Goal: Transaction & Acquisition: Obtain resource

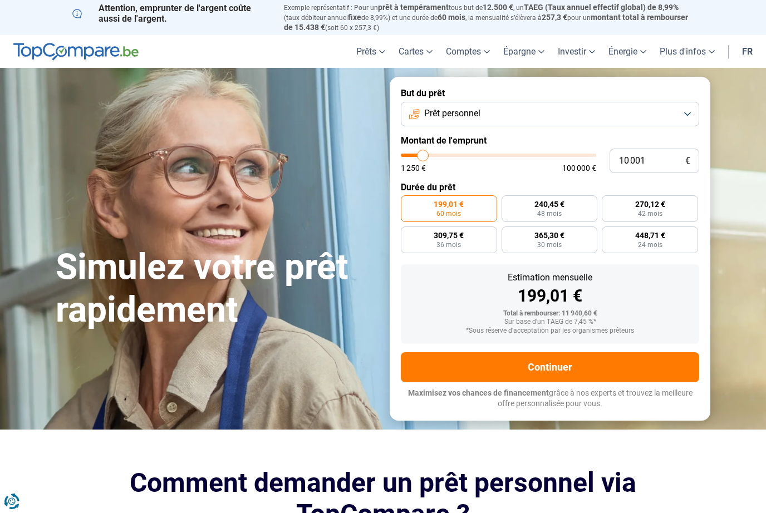
click at [440, 111] on span "Prêt personnel" at bounding box center [452, 113] width 56 height 12
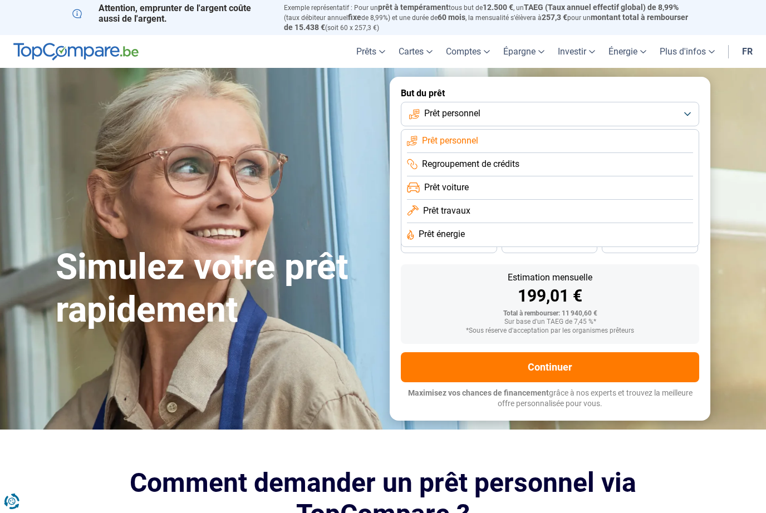
click at [458, 211] on span "Prêt travaux" at bounding box center [446, 211] width 47 height 12
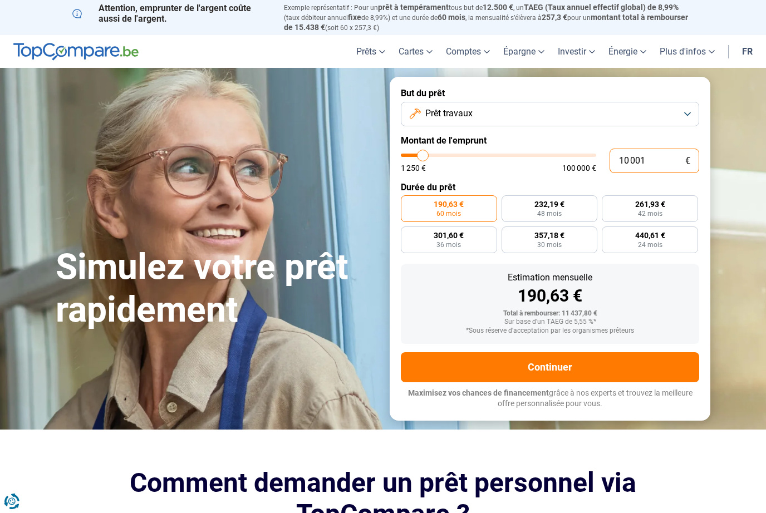
click at [636, 158] on input "10 001" at bounding box center [655, 161] width 90 height 24
type input "10"
type input "1250"
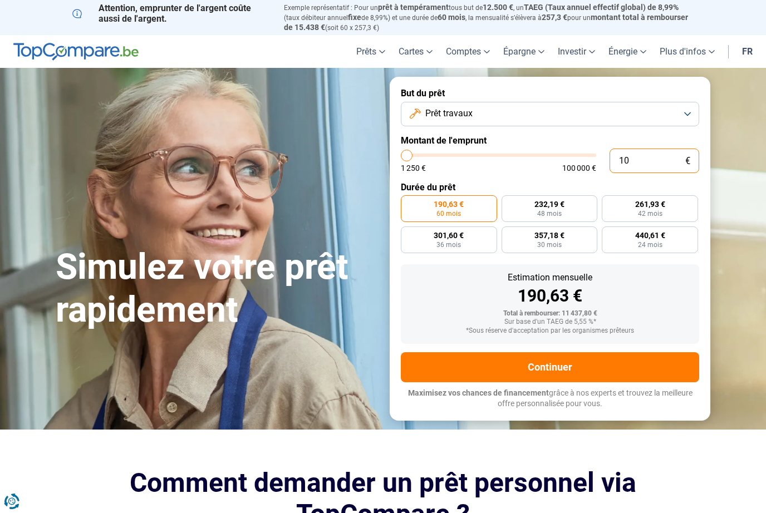
type input "1"
type input "1250"
type input "0"
type input "1250"
type input "3"
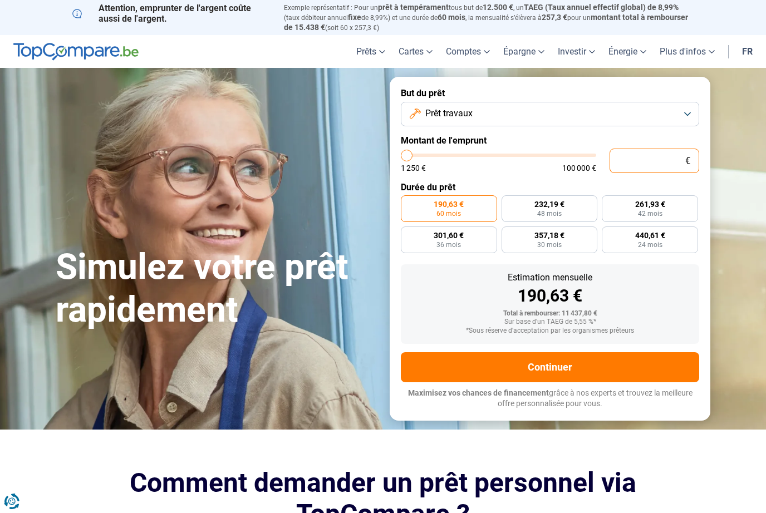
type input "1250"
type input "30"
type input "1250"
type input "300"
type input "1250"
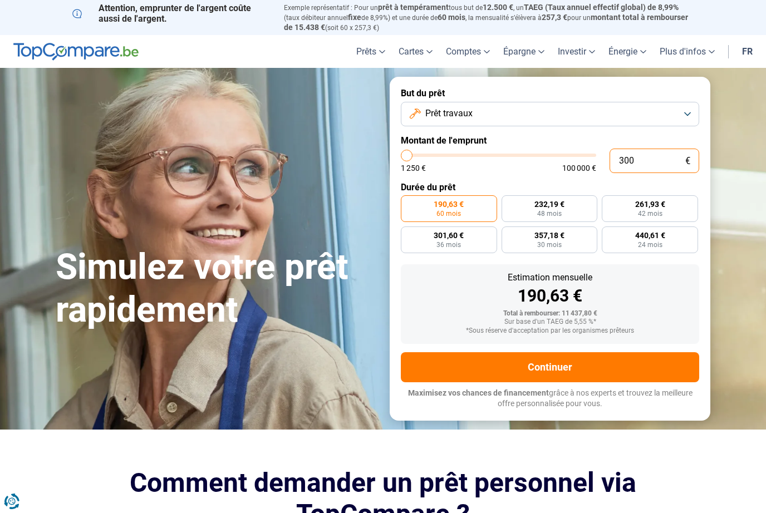
type input "3 000"
type input "3000"
type input "30 000"
type input "30000"
radio input "false"
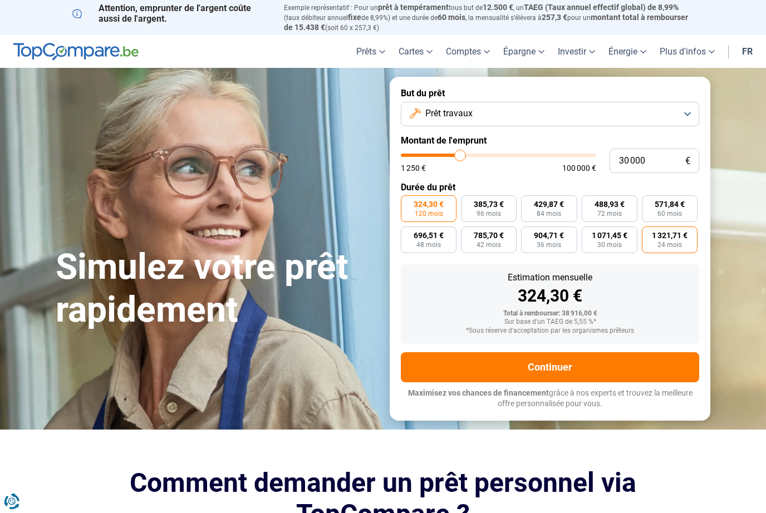
click at [666, 237] on span "1 321,71 €" at bounding box center [670, 236] width 36 height 8
click at [649, 234] on input "1 321,71 € 24 mois" at bounding box center [645, 230] width 7 height 7
radio input "true"
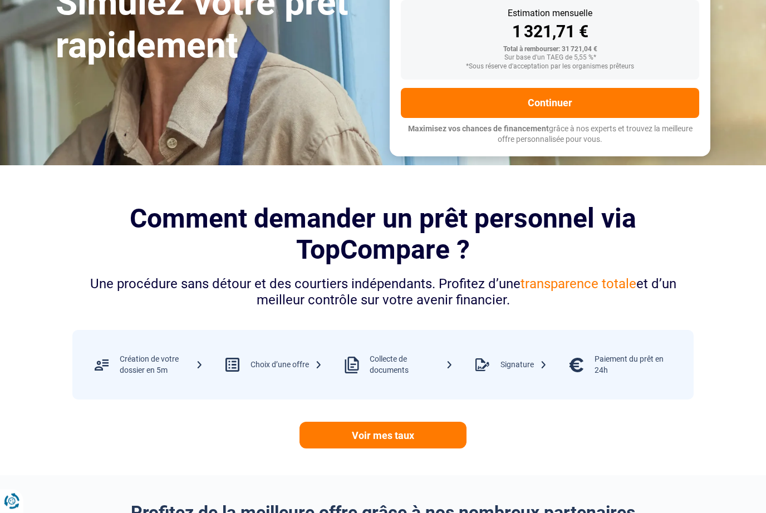
scroll to position [264, 0]
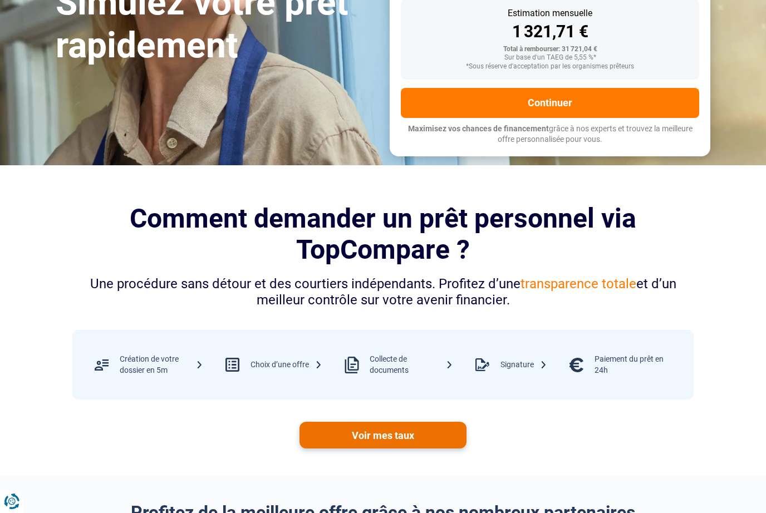
click at [384, 422] on link "Voir mes taux" at bounding box center [383, 435] width 167 height 27
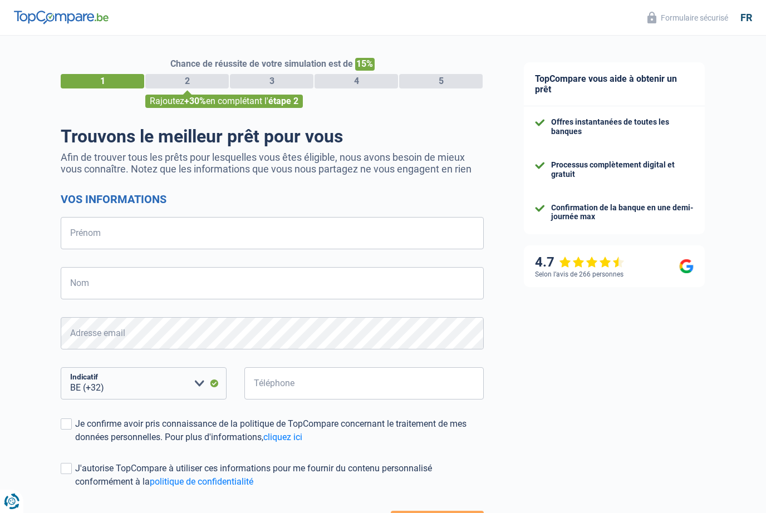
select select "32"
